Goal: Book appointment/travel/reservation

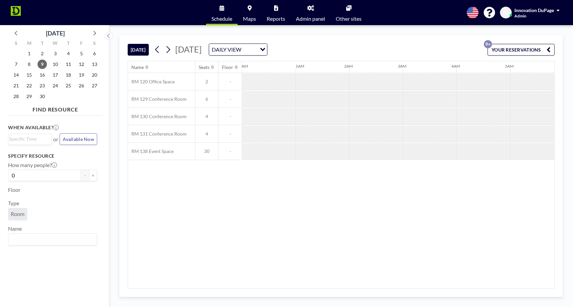
scroll to position [0, 536]
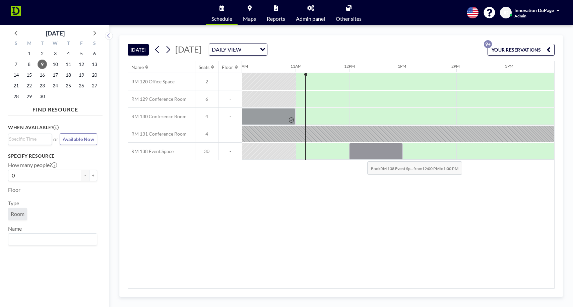
click at [362, 156] on div at bounding box center [376, 151] width 54 height 17
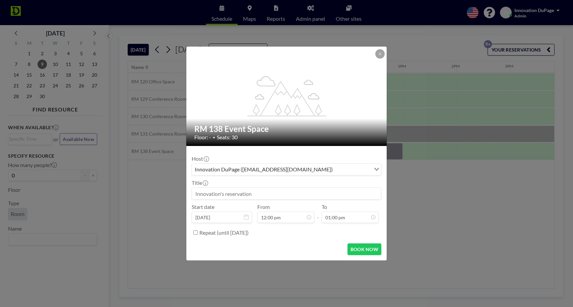
click at [269, 189] on input at bounding box center [286, 193] width 189 height 11
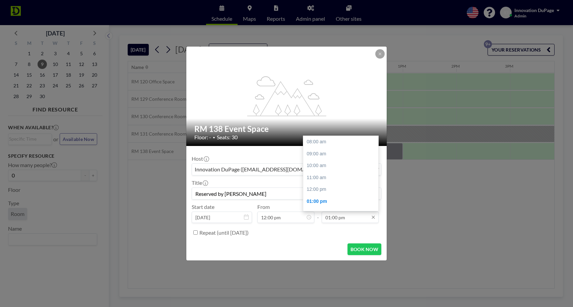
scroll to position [59, 0]
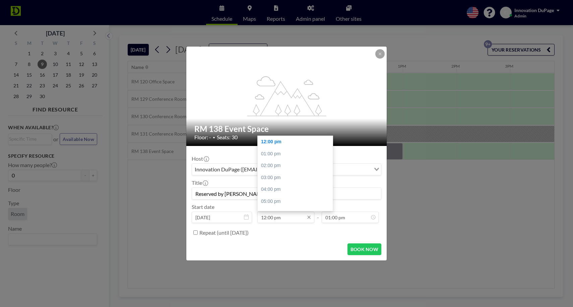
type input "Reserved by [PERSON_NAME]"
click at [269, 218] on input "12:00 pm" at bounding box center [285, 217] width 57 height 11
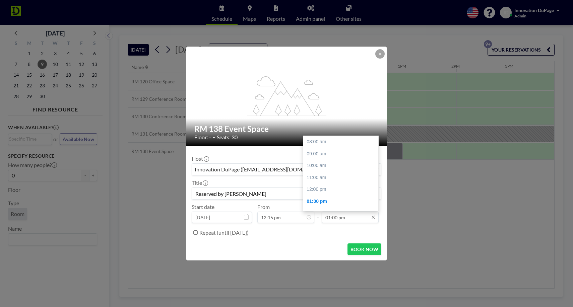
type input "12:15 pm"
type input "Reserved by [PERSON_NAME]"
click at [344, 217] on input "01:00 pm" at bounding box center [350, 217] width 57 height 11
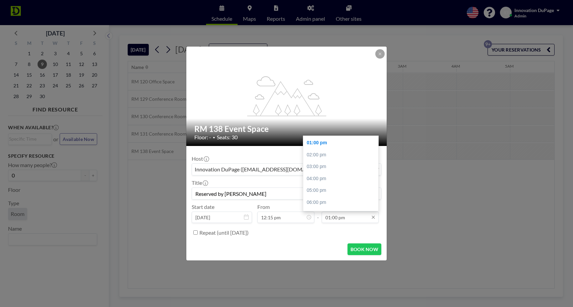
scroll to position [0, 590]
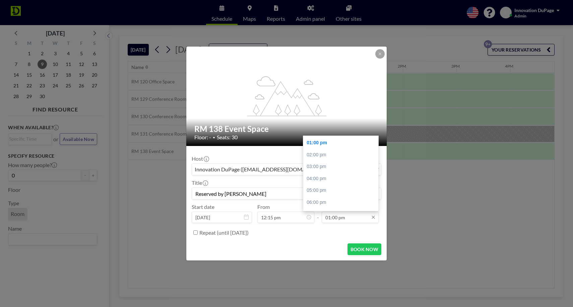
click at [333, 218] on input "01:00 pm" at bounding box center [350, 217] width 57 height 11
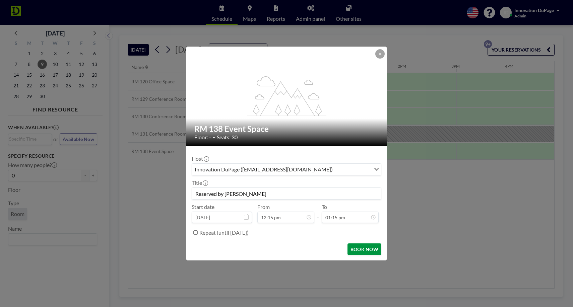
type input "01:15 pm"
click at [373, 245] on button "BOOK NOW" at bounding box center [365, 250] width 34 height 12
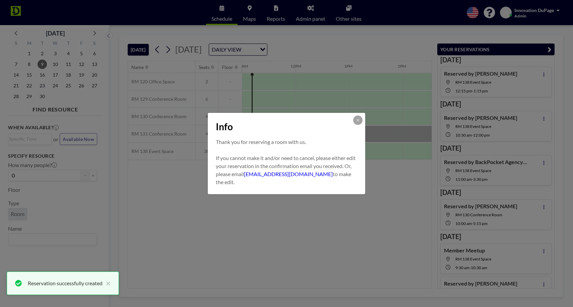
scroll to position [0, 0]
click at [359, 120] on icon at bounding box center [358, 120] width 4 height 4
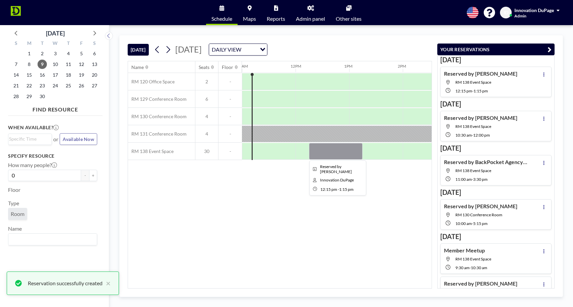
click at [339, 158] on div at bounding box center [336, 151] width 54 height 17
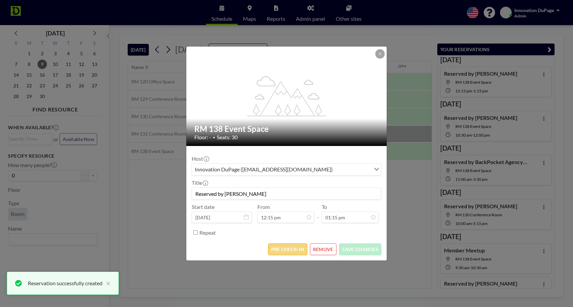
click at [286, 250] on button "PRE CHECK-IN" at bounding box center [287, 250] width 39 height 12
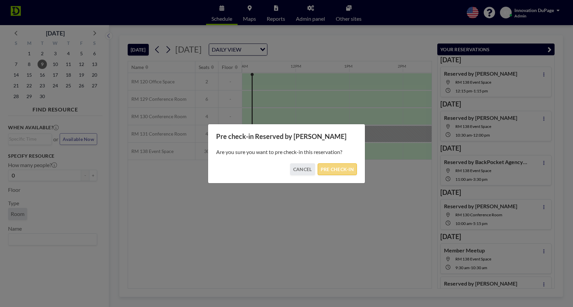
click at [329, 169] on button "PRE CHECK-IN" at bounding box center [337, 170] width 39 height 12
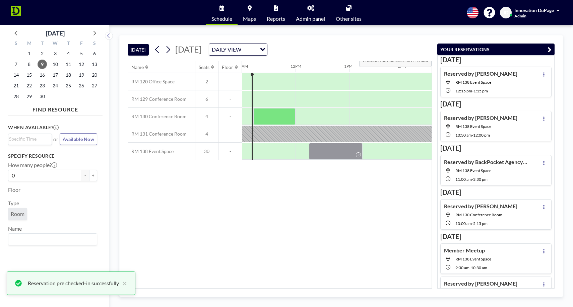
click at [552, 49] on button "YOUR RESERVATIONS" at bounding box center [495, 50] width 117 height 12
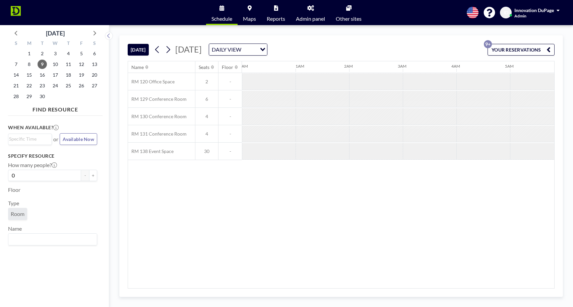
scroll to position [0, 590]
